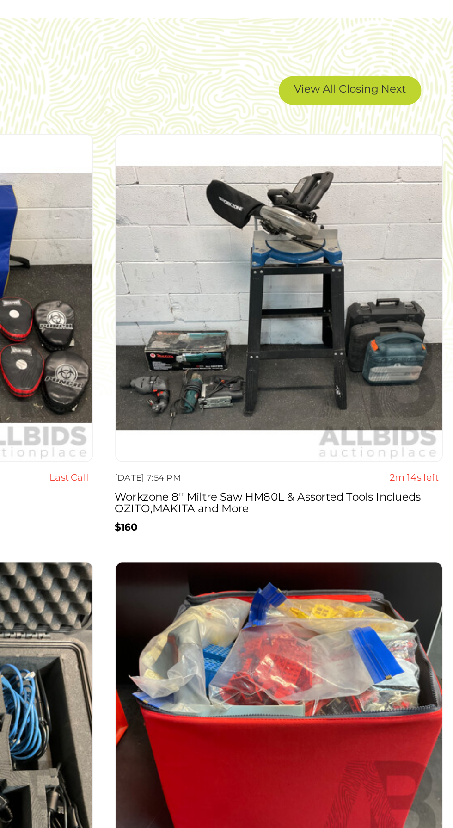
scroll to position [1433, 0]
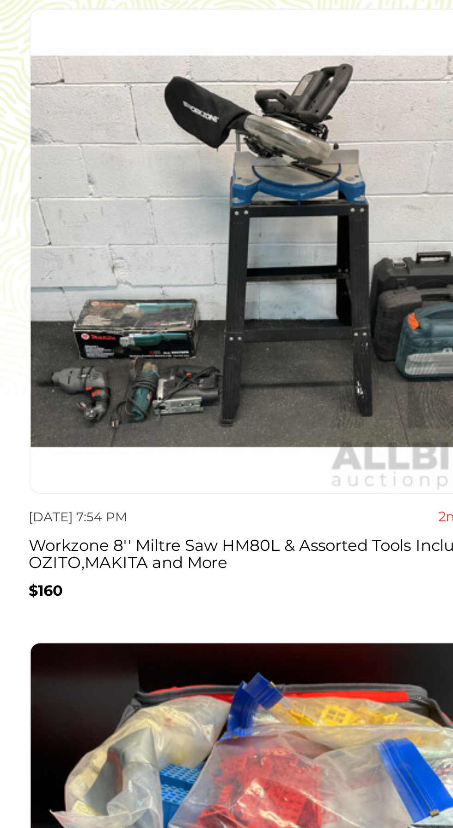
click at [372, 454] on h3 "Workzone 8'' Miltre Saw HM80L & Assorted Tools Inclueds OZITO,MAKITA and More" at bounding box center [339, 460] width 213 height 18
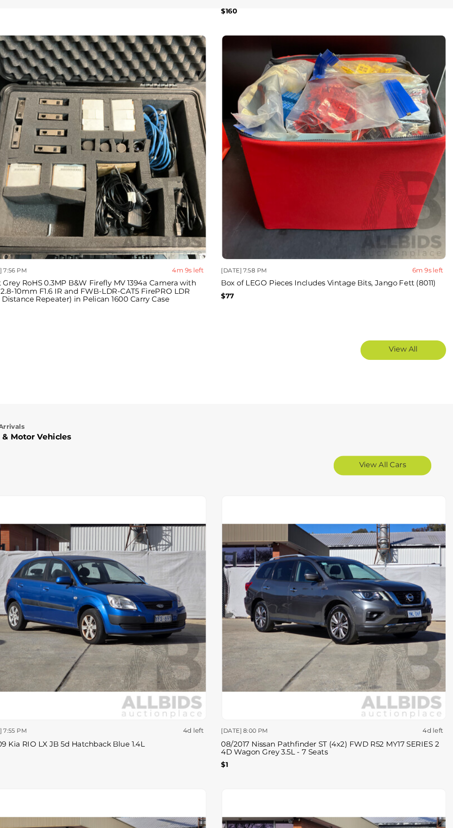
scroll to position [1853, 0]
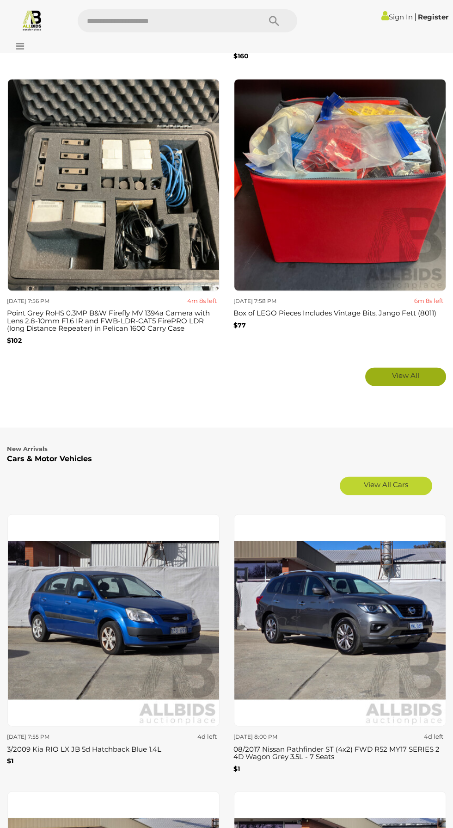
click at [406, 374] on link "View All" at bounding box center [405, 376] width 81 height 18
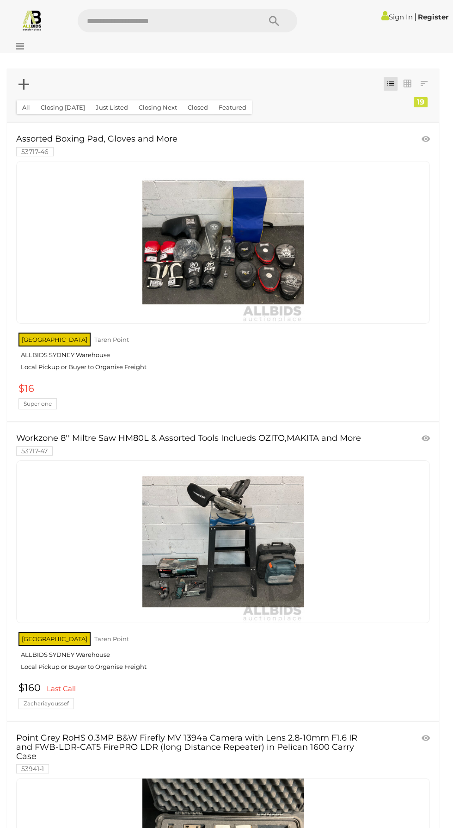
click at [35, 14] on img at bounding box center [32, 20] width 22 height 22
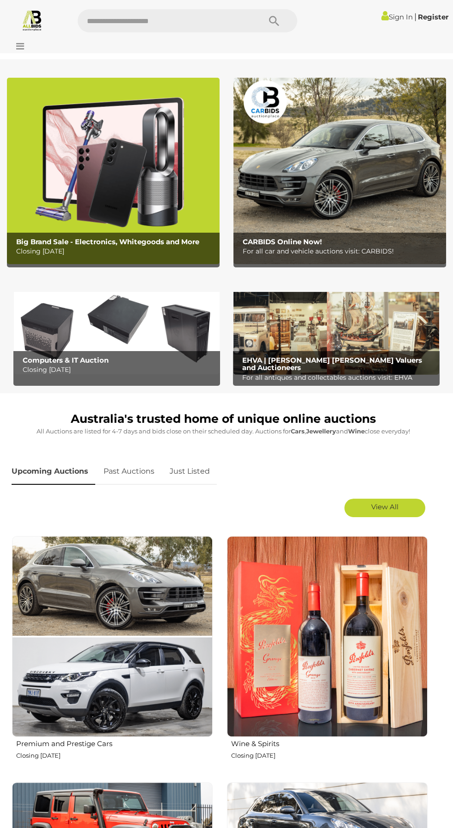
click at [17, 46] on icon at bounding box center [18, 46] width 12 height 9
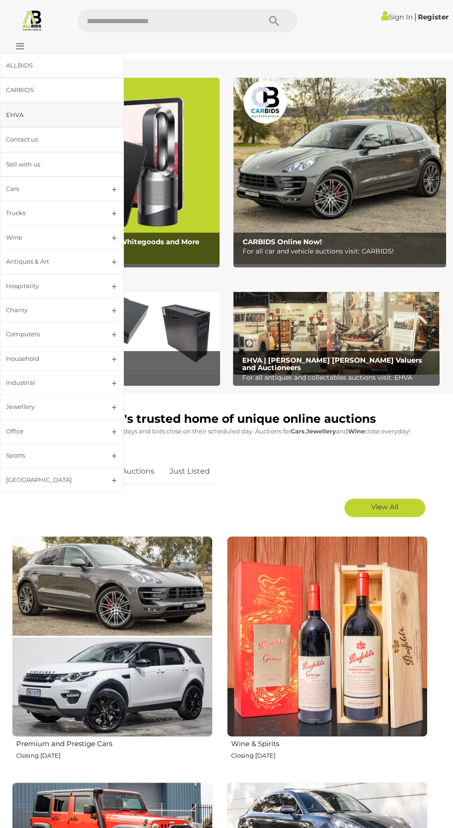
click at [26, 113] on div "EHVA" at bounding box center [51, 115] width 90 height 11
